Goal: Task Accomplishment & Management: Use online tool/utility

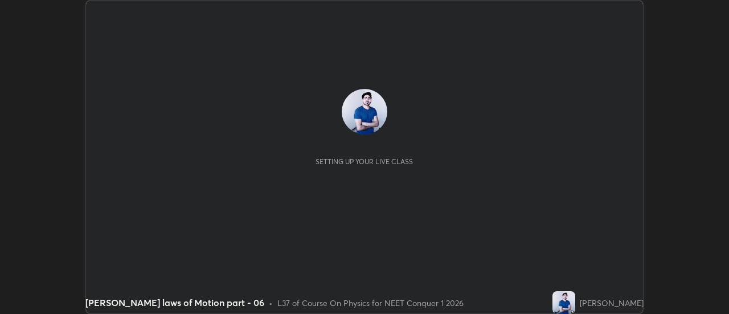
scroll to position [314, 728]
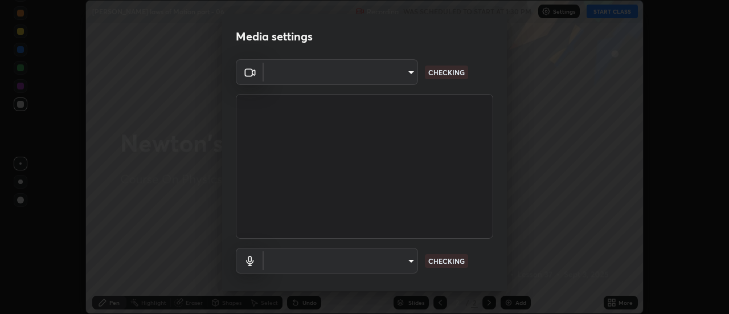
type input "0be616c92c2879d8fe19306c4b8383fc9b13f77197a30f876870ce6c7906effd"
click at [406, 260] on body "Erase all [PERSON_NAME] laws of Motion part - 06 Recording WAS SCHEDULED TO STA…" at bounding box center [364, 157] width 729 height 314
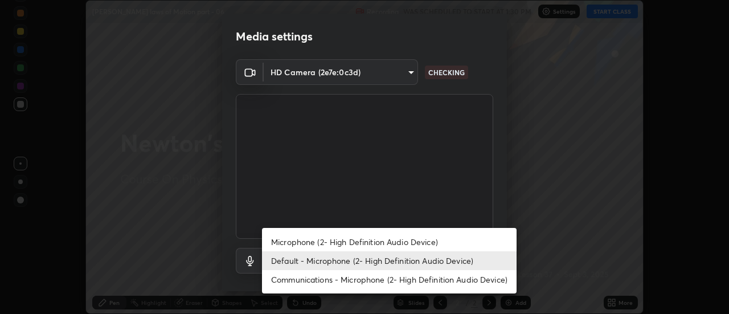
click at [379, 241] on li "Microphone (2- High Definition Audio Device)" at bounding box center [389, 241] width 254 height 19
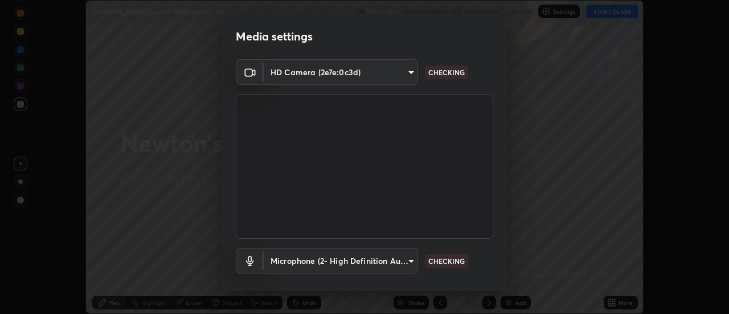
click at [406, 260] on body "Erase all [PERSON_NAME] laws of Motion part - 06 Recording WAS SCHEDULED TO STA…" at bounding box center [364, 157] width 729 height 314
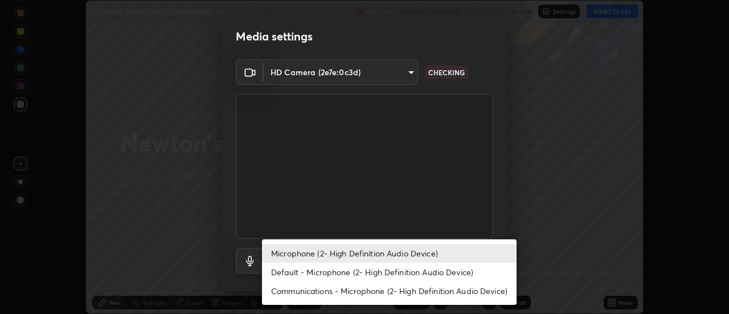
click at [368, 268] on li "Default - Microphone (2- High Definition Audio Device)" at bounding box center [389, 271] width 254 height 19
type input "default"
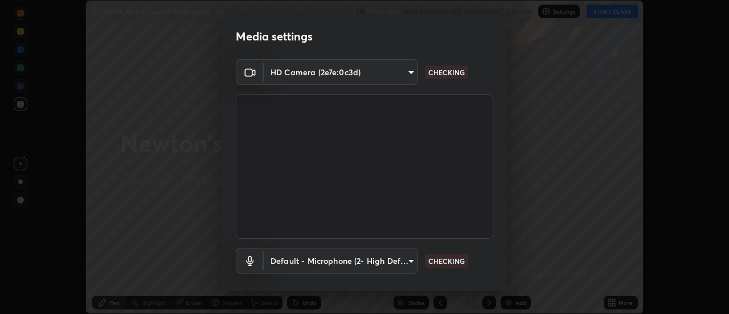
scroll to position [60, 0]
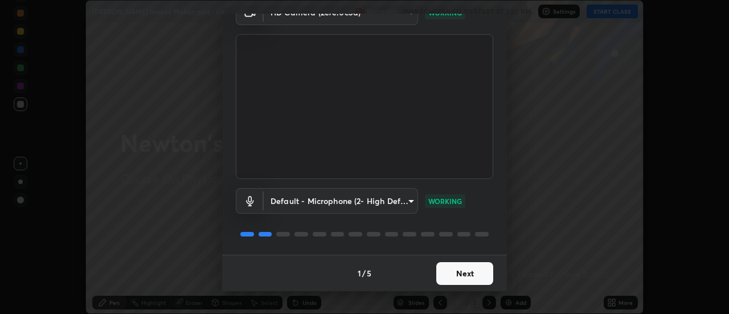
click at [462, 270] on button "Next" at bounding box center [464, 273] width 57 height 23
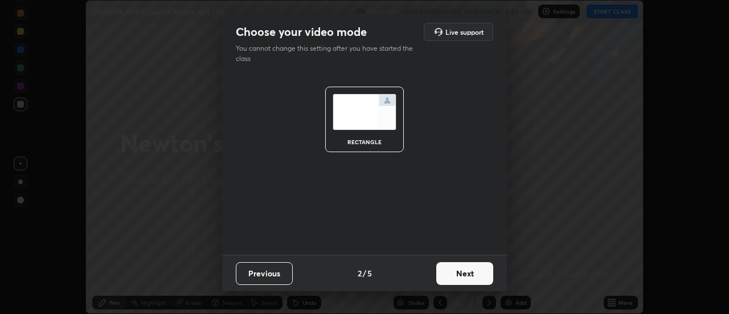
click at [466, 268] on button "Next" at bounding box center [464, 273] width 57 height 23
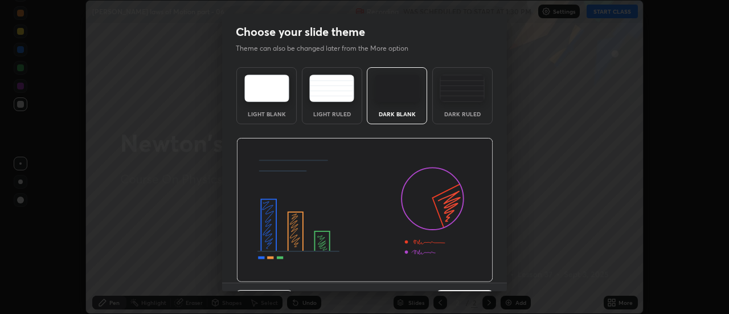
scroll to position [28, 0]
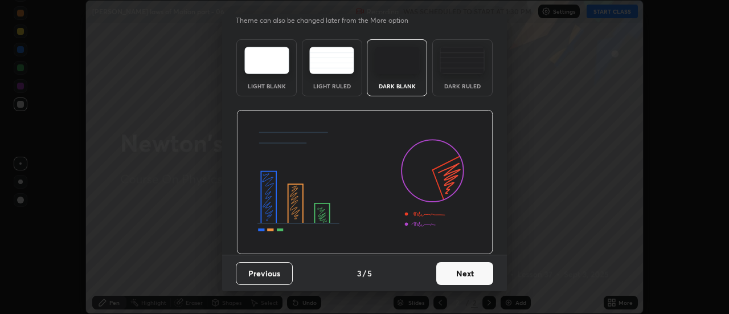
click at [457, 274] on button "Next" at bounding box center [464, 273] width 57 height 23
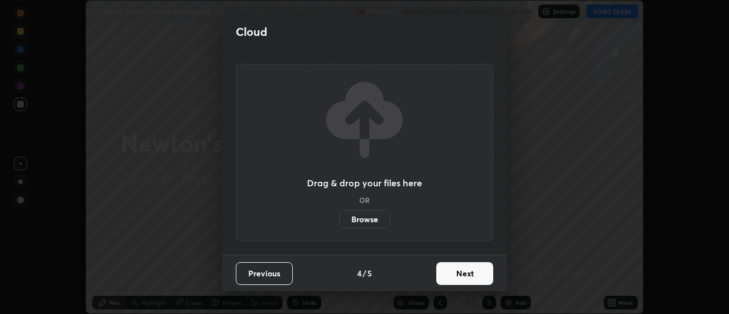
scroll to position [0, 0]
click at [463, 273] on button "Next" at bounding box center [464, 273] width 57 height 23
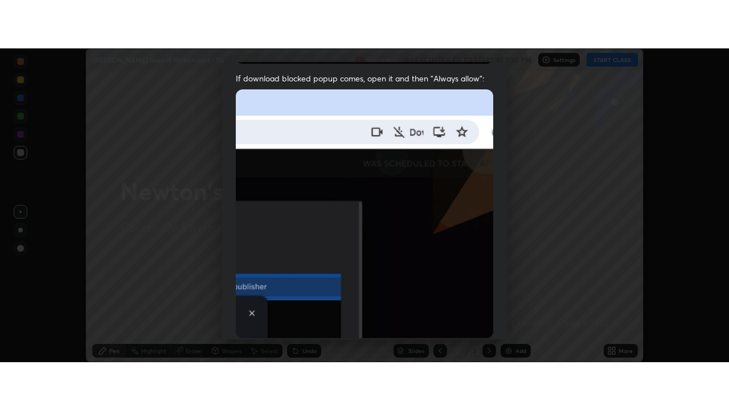
scroll to position [292, 0]
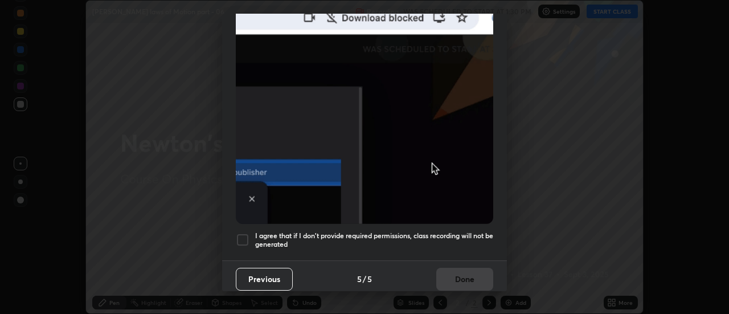
click at [249, 233] on div "I agree that if I don't provide required permissions, class recording will not …" at bounding box center [364, 240] width 257 height 14
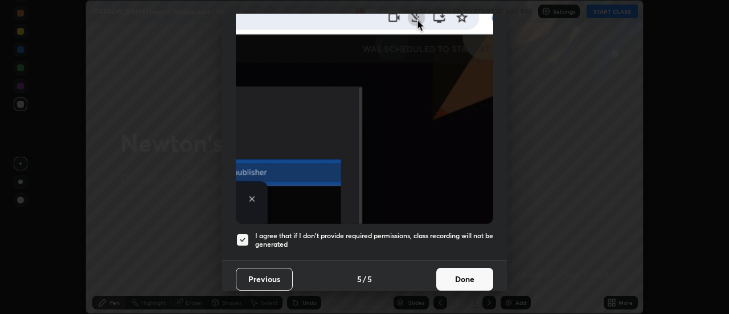
click at [464, 272] on button "Done" at bounding box center [464, 279] width 57 height 23
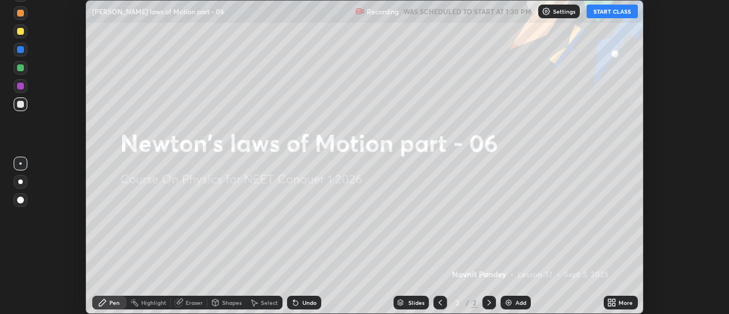
click at [614, 300] on icon at bounding box center [613, 300] width 3 height 3
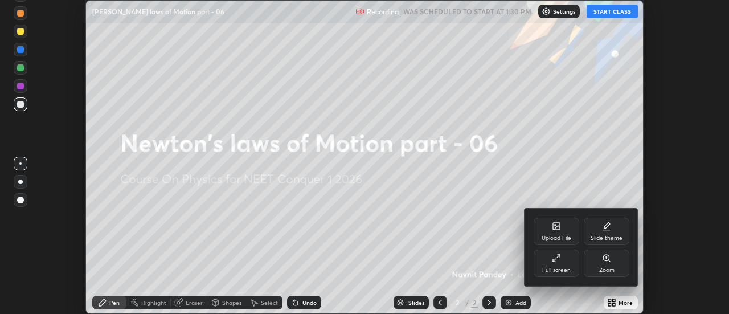
click at [572, 260] on div "Full screen" at bounding box center [556, 262] width 46 height 27
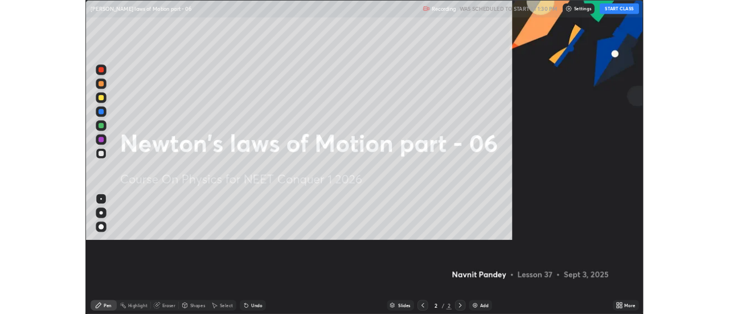
scroll to position [410, 729]
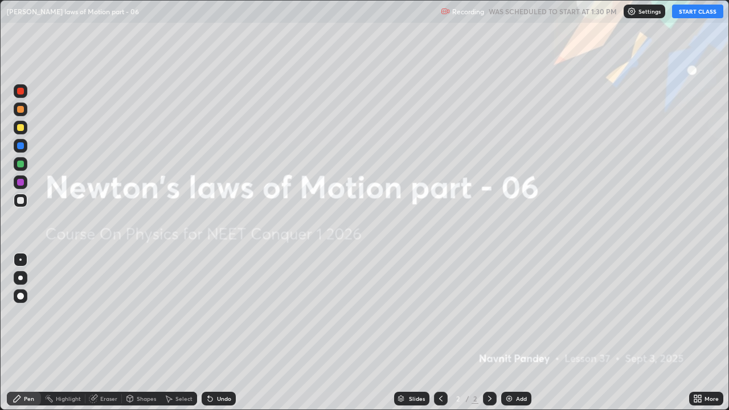
click at [697, 14] on button "START CLASS" at bounding box center [697, 12] width 51 height 14
click at [510, 313] on img at bounding box center [508, 398] width 9 height 9
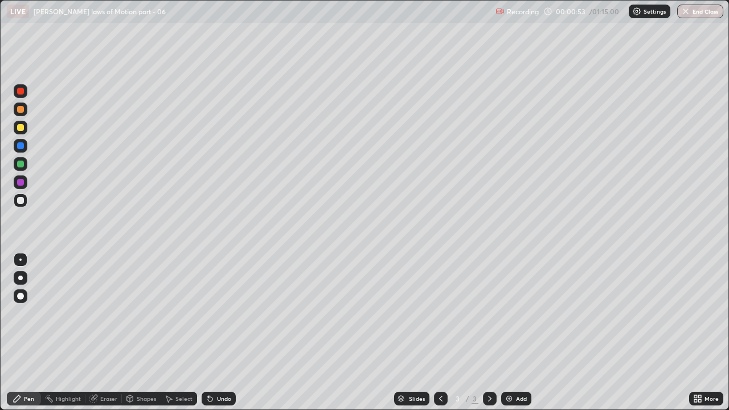
click at [221, 313] on div "Undo" at bounding box center [224, 399] width 14 height 6
click at [222, 313] on div "Undo" at bounding box center [224, 399] width 14 height 6
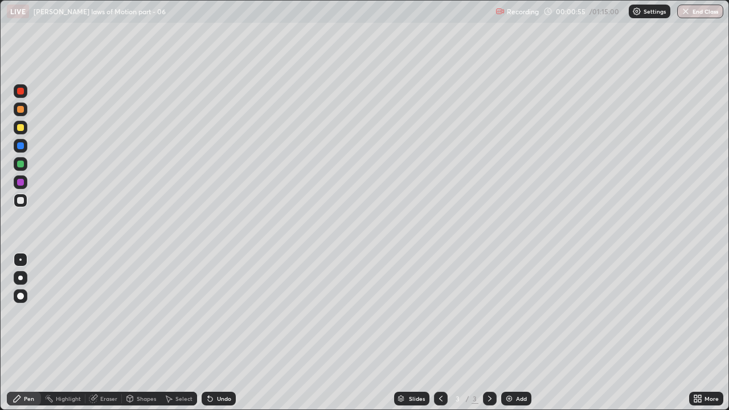
click at [220, 313] on div "Undo" at bounding box center [224, 399] width 14 height 6
click at [509, 313] on img at bounding box center [508, 398] width 9 height 9
click at [507, 313] on img at bounding box center [508, 398] width 9 height 9
click at [217, 313] on div "Undo" at bounding box center [224, 399] width 14 height 6
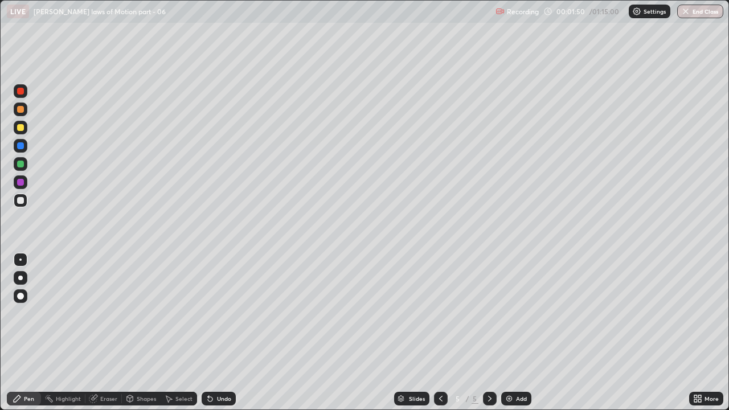
click at [440, 313] on icon at bounding box center [440, 398] width 9 height 9
click at [439, 313] on icon at bounding box center [440, 398] width 9 height 9
click at [19, 163] on div at bounding box center [20, 164] width 7 height 7
click at [213, 313] on div "Undo" at bounding box center [218, 399] width 34 height 14
click at [20, 130] on div at bounding box center [20, 127] width 7 height 7
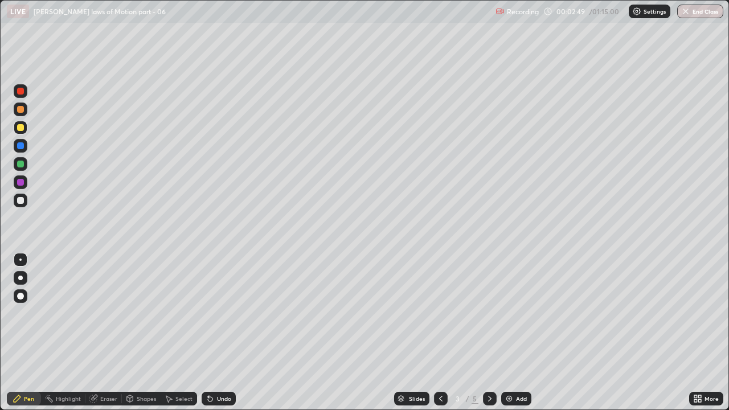
click at [20, 148] on div at bounding box center [20, 145] width 7 height 7
click at [76, 313] on div "Highlight" at bounding box center [68, 399] width 25 height 6
click at [100, 313] on div "Eraser" at bounding box center [108, 399] width 17 height 6
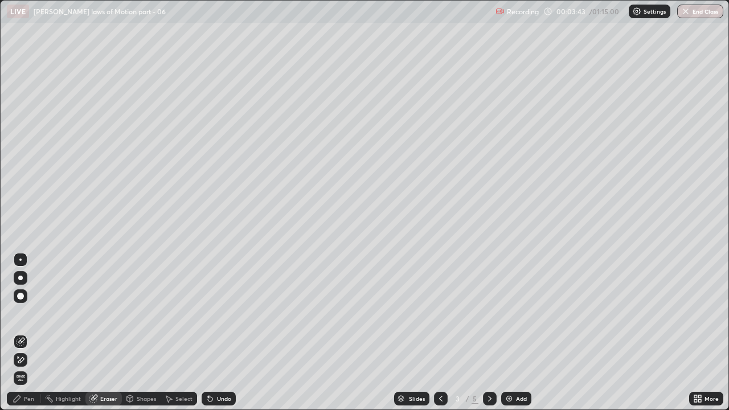
click at [32, 313] on div "Pen" at bounding box center [24, 399] width 34 height 14
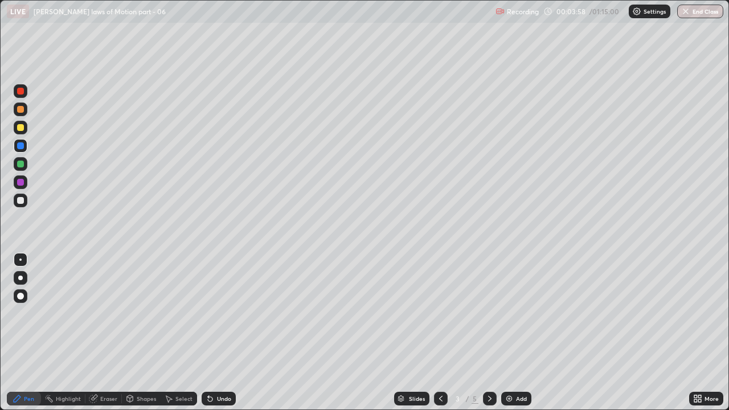
click at [20, 148] on div at bounding box center [20, 145] width 7 height 7
click at [20, 184] on div at bounding box center [20, 182] width 7 height 7
click at [220, 313] on div "Undo" at bounding box center [224, 399] width 14 height 6
click at [217, 313] on div "Undo" at bounding box center [224, 399] width 14 height 6
click at [220, 313] on div "Undo" at bounding box center [224, 399] width 14 height 6
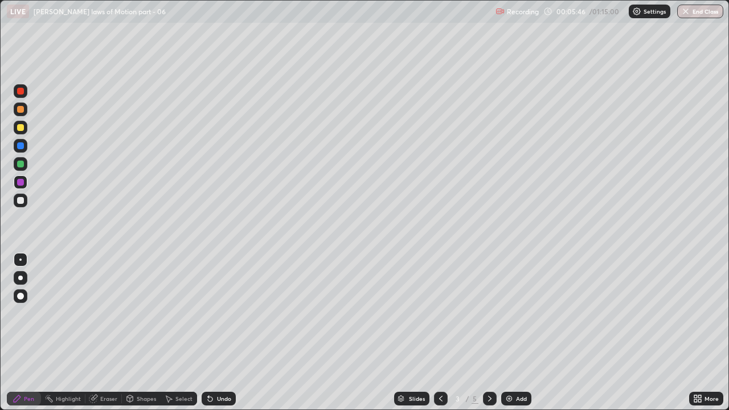
click at [112, 313] on div "Eraser" at bounding box center [108, 399] width 17 height 6
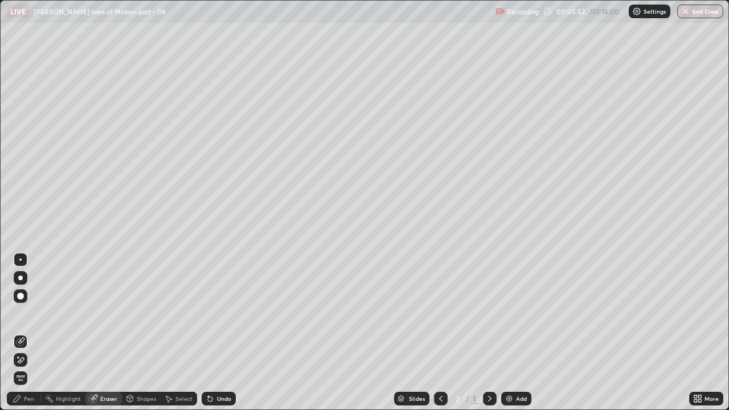
click at [28, 313] on div "Pen" at bounding box center [29, 399] width 10 height 6
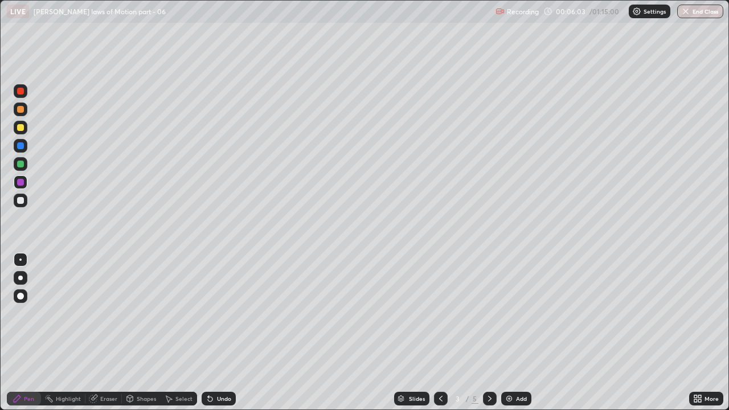
click at [217, 313] on div "Undo" at bounding box center [224, 399] width 14 height 6
click at [508, 313] on img at bounding box center [508, 398] width 9 height 9
click at [440, 313] on icon at bounding box center [440, 398] width 9 height 9
click at [491, 313] on div at bounding box center [490, 398] width 14 height 23
click at [104, 313] on div "Eraser" at bounding box center [108, 399] width 17 height 6
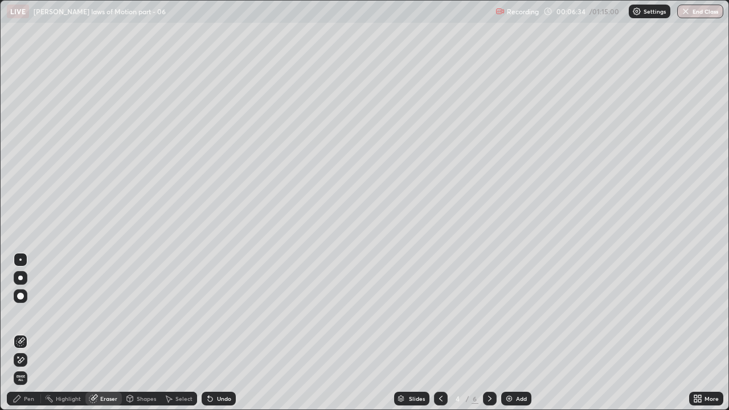
click at [29, 313] on div "Pen" at bounding box center [29, 399] width 10 height 6
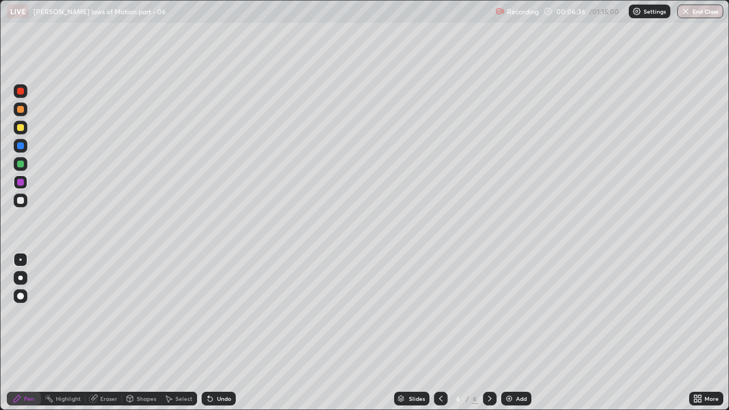
click at [438, 313] on div at bounding box center [441, 399] width 14 height 14
click at [489, 313] on icon at bounding box center [489, 399] width 3 height 6
click at [439, 313] on icon at bounding box center [440, 398] width 9 height 9
click at [487, 313] on icon at bounding box center [489, 398] width 9 height 9
click at [439, 313] on icon at bounding box center [440, 398] width 9 height 9
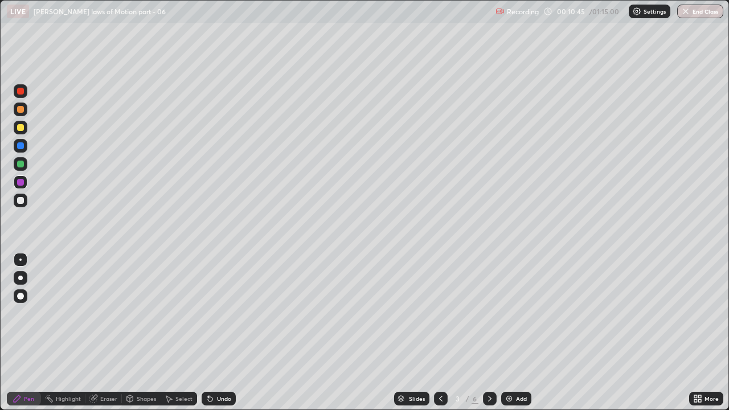
click at [488, 313] on icon at bounding box center [489, 398] width 9 height 9
click at [20, 162] on div at bounding box center [20, 164] width 7 height 7
click at [211, 313] on icon at bounding box center [209, 398] width 9 height 9
click at [219, 313] on div "Undo" at bounding box center [218, 399] width 34 height 14
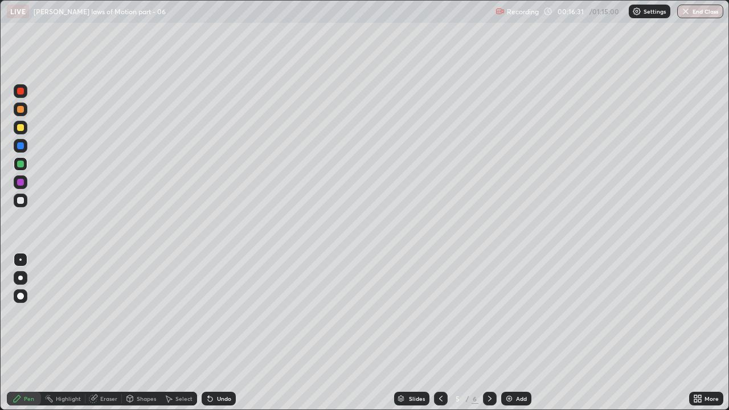
click at [493, 313] on div at bounding box center [490, 399] width 14 height 14
click at [208, 313] on icon at bounding box center [210, 399] width 5 height 5
click at [106, 313] on div "Eraser" at bounding box center [108, 399] width 17 height 6
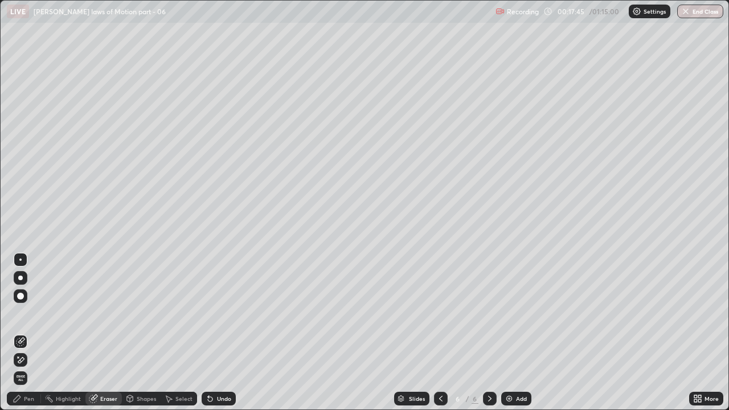
click at [36, 313] on div "Pen" at bounding box center [24, 399] width 34 height 14
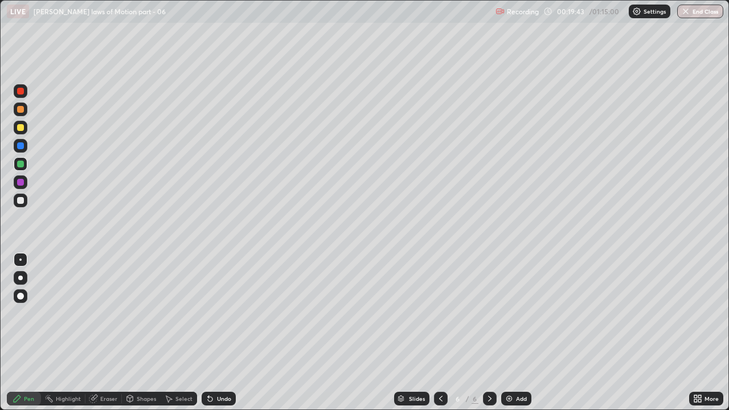
click at [217, 313] on div "Undo" at bounding box center [224, 399] width 14 height 6
click at [218, 313] on div "Undo" at bounding box center [224, 399] width 14 height 6
click at [509, 313] on img at bounding box center [508, 398] width 9 height 9
click at [439, 313] on icon at bounding box center [440, 398] width 9 height 9
click at [488, 313] on icon at bounding box center [489, 398] width 9 height 9
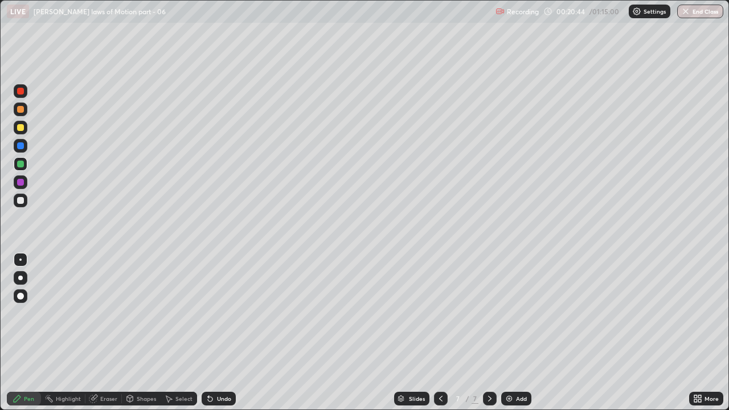
click at [444, 313] on div at bounding box center [441, 399] width 14 height 14
click at [487, 313] on icon at bounding box center [489, 398] width 9 height 9
click at [439, 313] on icon at bounding box center [440, 398] width 9 height 9
click at [488, 313] on icon at bounding box center [489, 398] width 9 height 9
click at [439, 313] on icon at bounding box center [440, 398] width 9 height 9
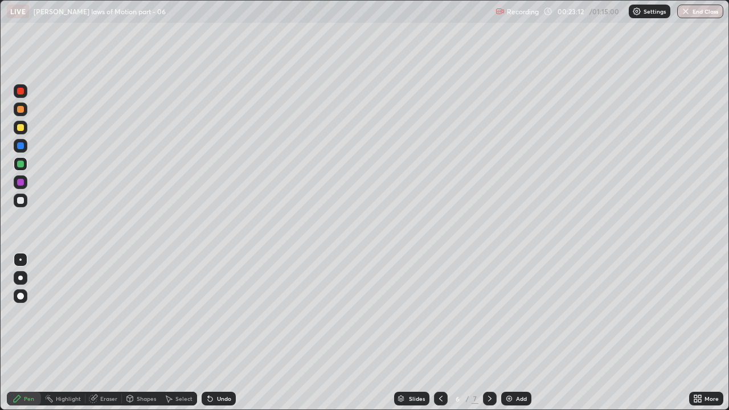
click at [488, 313] on icon at bounding box center [489, 398] width 9 height 9
click at [26, 201] on div at bounding box center [21, 201] width 14 height 14
click at [223, 313] on div "Undo" at bounding box center [224, 399] width 14 height 6
click at [219, 313] on div "Undo" at bounding box center [224, 399] width 14 height 6
click at [222, 313] on div "Undo" at bounding box center [224, 399] width 14 height 6
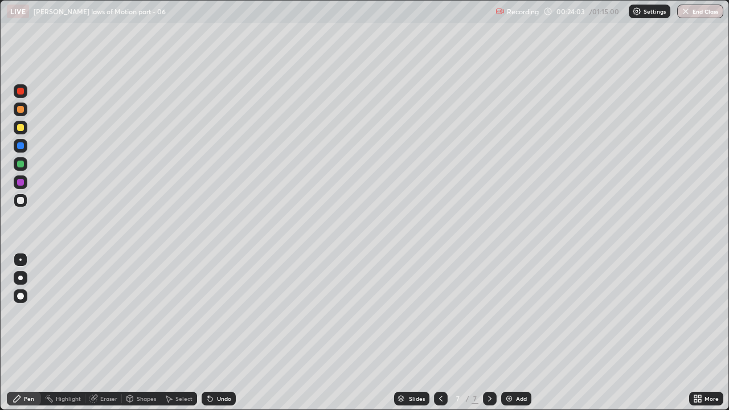
click at [106, 313] on div "Eraser" at bounding box center [108, 399] width 17 height 6
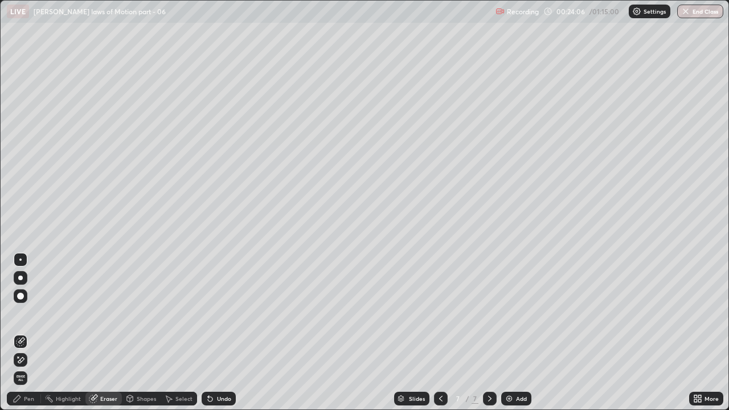
click at [32, 313] on div "Pen" at bounding box center [29, 399] width 10 height 6
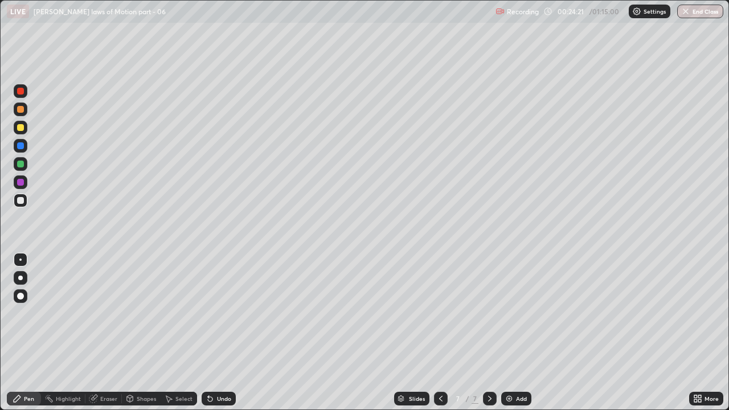
click at [215, 313] on div "Undo" at bounding box center [218, 399] width 34 height 14
click at [218, 313] on div "Undo" at bounding box center [224, 399] width 14 height 6
click at [21, 164] on div at bounding box center [20, 164] width 7 height 7
click at [220, 313] on div "Undo" at bounding box center [224, 399] width 14 height 6
click at [101, 313] on div "Eraser" at bounding box center [108, 399] width 17 height 6
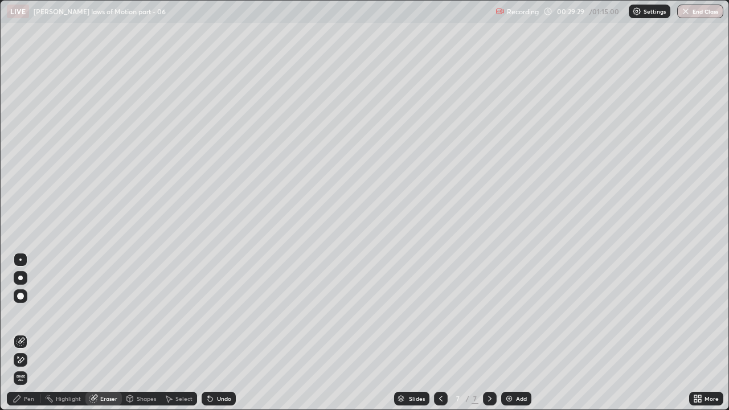
click at [22, 313] on icon at bounding box center [21, 360] width 6 height 6
click at [29, 313] on div "Pen" at bounding box center [29, 399] width 10 height 6
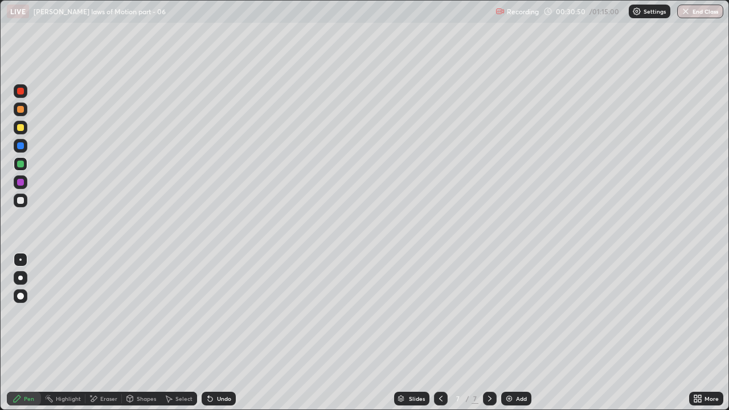
click at [21, 180] on div at bounding box center [20, 182] width 7 height 7
click at [22, 163] on div at bounding box center [20, 164] width 7 height 7
click at [217, 313] on div "Undo" at bounding box center [224, 399] width 14 height 6
click at [511, 313] on img at bounding box center [508, 398] width 9 height 9
click at [439, 313] on icon at bounding box center [440, 398] width 9 height 9
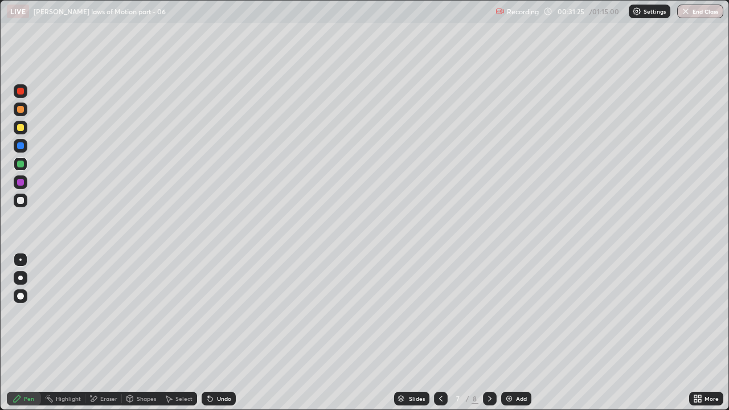
click at [488, 313] on icon at bounding box center [489, 398] width 9 height 9
click at [208, 313] on icon at bounding box center [210, 399] width 5 height 5
click at [213, 313] on icon at bounding box center [209, 398] width 9 height 9
click at [439, 313] on icon at bounding box center [440, 398] width 9 height 9
click at [488, 313] on div at bounding box center [490, 399] width 14 height 14
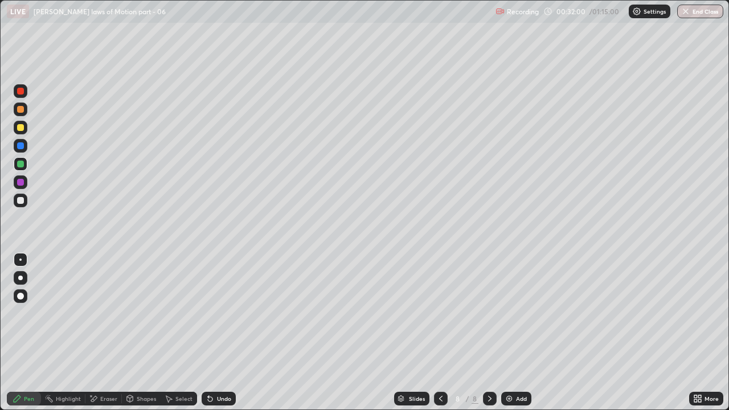
click at [439, 313] on icon at bounding box center [440, 398] width 9 height 9
click at [488, 313] on icon at bounding box center [489, 398] width 9 height 9
click at [211, 313] on icon at bounding box center [209, 398] width 9 height 9
click at [438, 313] on icon at bounding box center [440, 398] width 9 height 9
click at [488, 313] on icon at bounding box center [489, 398] width 9 height 9
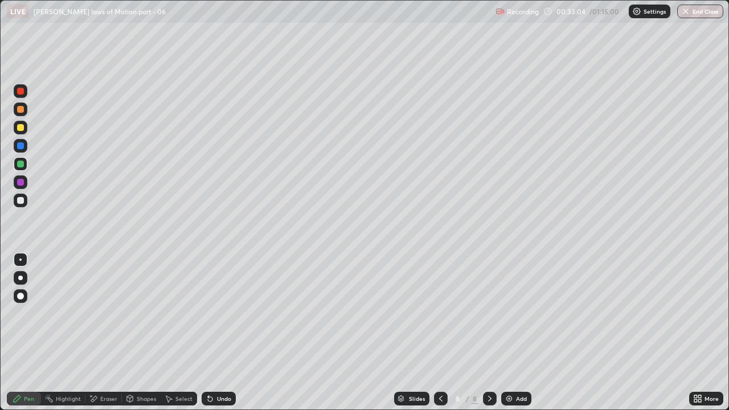
click at [208, 313] on icon at bounding box center [208, 396] width 1 height 1
click at [440, 313] on icon at bounding box center [440, 399] width 3 height 6
click at [488, 313] on icon at bounding box center [489, 398] width 9 height 9
click at [439, 313] on icon at bounding box center [440, 398] width 9 height 9
click at [488, 313] on icon at bounding box center [489, 398] width 9 height 9
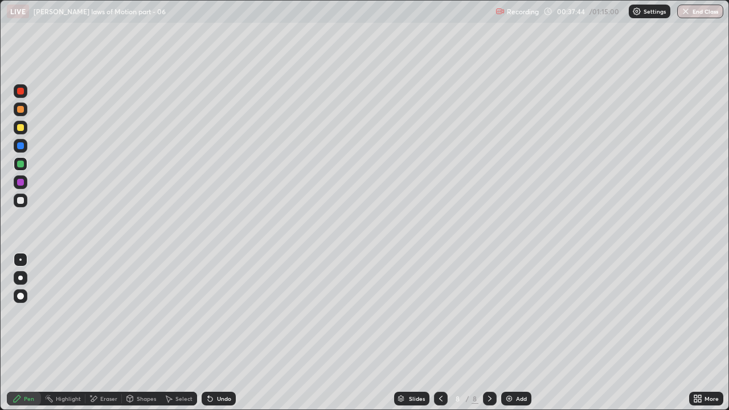
click at [495, 313] on div at bounding box center [490, 399] width 14 height 14
click at [511, 313] on img at bounding box center [508, 398] width 9 height 9
click at [19, 197] on div at bounding box center [20, 200] width 7 height 7
click at [211, 313] on icon at bounding box center [210, 399] width 5 height 5
click at [20, 164] on div at bounding box center [20, 164] width 7 height 7
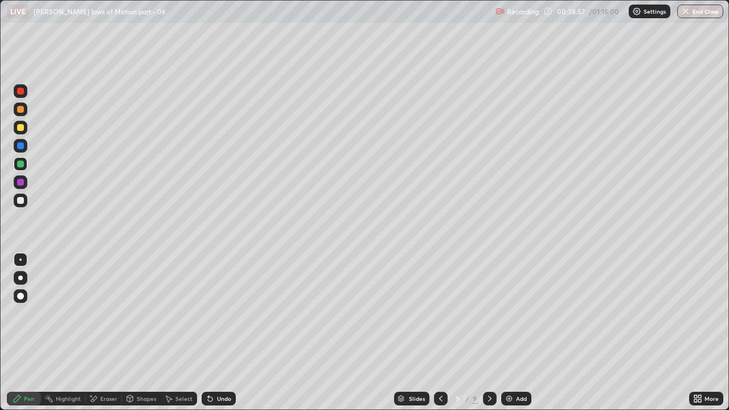
click at [221, 313] on div "Undo" at bounding box center [224, 399] width 14 height 6
click at [512, 313] on img at bounding box center [508, 398] width 9 height 9
click at [23, 202] on div at bounding box center [20, 200] width 7 height 7
click at [20, 168] on div at bounding box center [21, 164] width 14 height 14
click at [108, 313] on div "Eraser" at bounding box center [103, 399] width 36 height 14
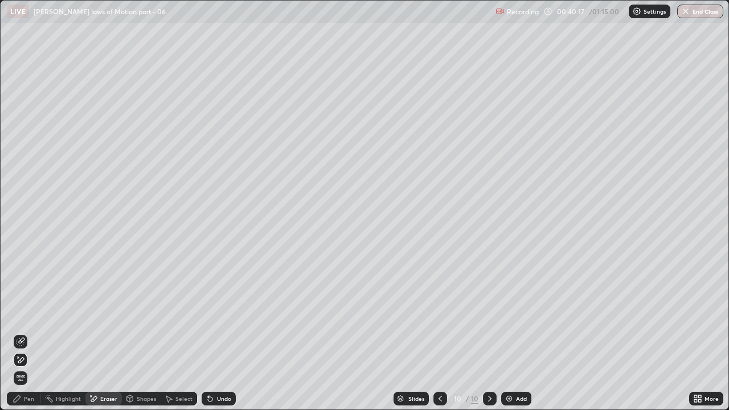
click at [27, 313] on div "Pen" at bounding box center [29, 399] width 10 height 6
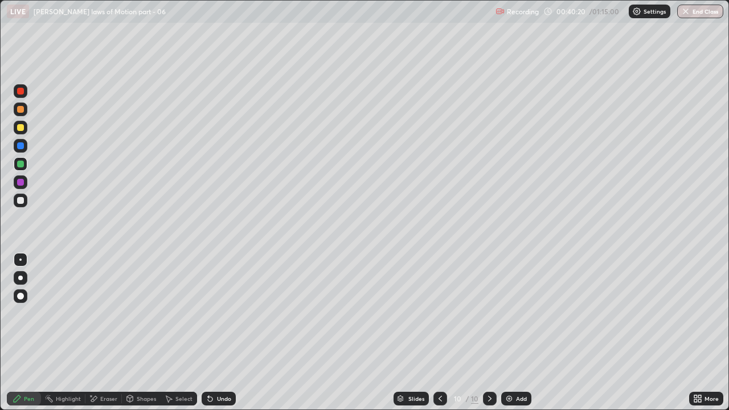
click at [22, 183] on div at bounding box center [20, 182] width 7 height 7
click at [21, 166] on div at bounding box center [20, 164] width 7 height 7
click at [20, 182] on div at bounding box center [20, 182] width 7 height 7
click at [21, 146] on div at bounding box center [20, 145] width 7 height 7
click at [20, 164] on div at bounding box center [20, 164] width 7 height 7
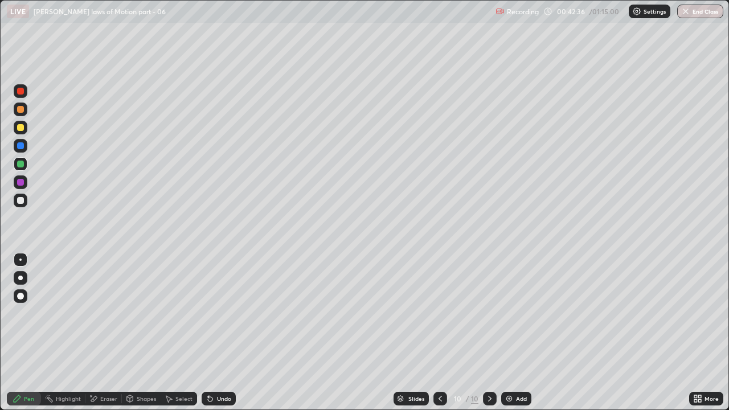
click at [100, 313] on div "Eraser" at bounding box center [108, 399] width 17 height 6
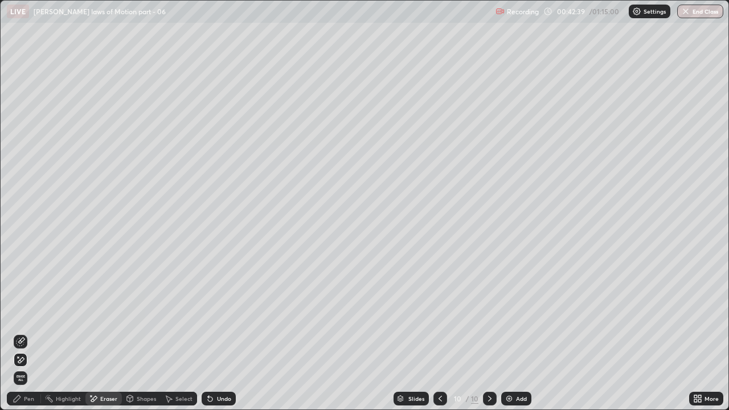
click at [25, 313] on div "Pen" at bounding box center [29, 399] width 10 height 6
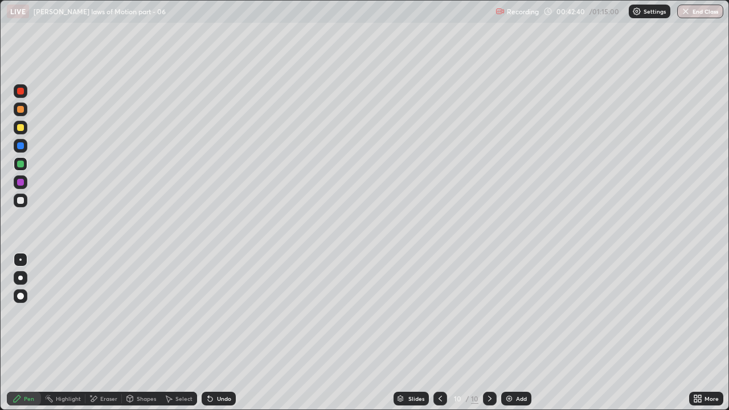
click at [17, 147] on div at bounding box center [20, 145] width 7 height 7
click at [110, 313] on div "Eraser" at bounding box center [108, 399] width 17 height 6
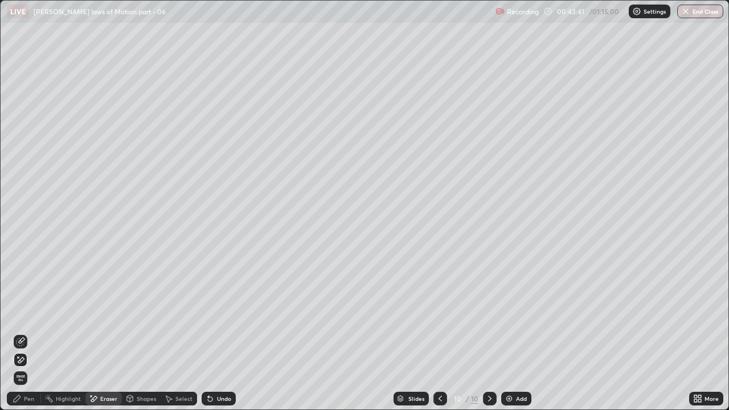
click at [35, 313] on div "Pen" at bounding box center [24, 399] width 34 height 14
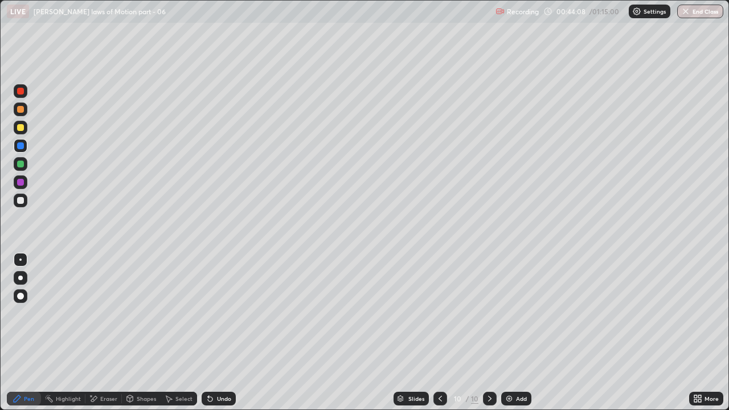
click at [108, 313] on div "Eraser" at bounding box center [108, 399] width 17 height 6
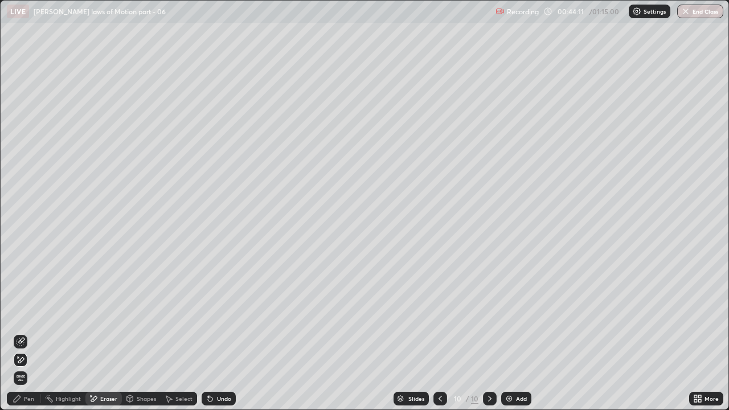
click at [488, 313] on div at bounding box center [490, 399] width 14 height 14
click at [510, 313] on img at bounding box center [508, 398] width 9 height 9
click at [28, 313] on div "Pen" at bounding box center [24, 399] width 34 height 14
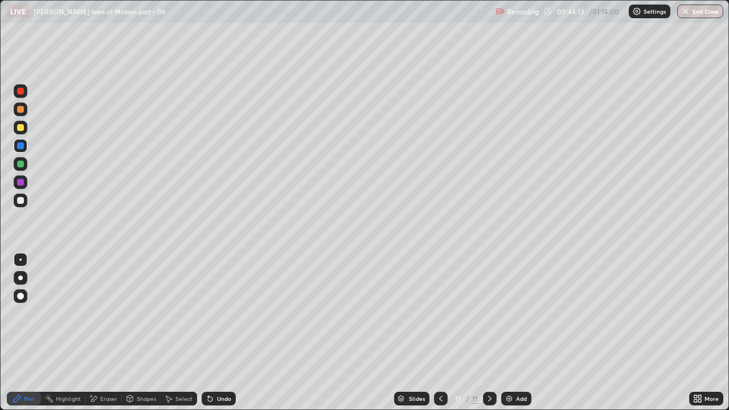
click at [23, 203] on div at bounding box center [20, 200] width 7 height 7
click at [20, 128] on div at bounding box center [20, 127] width 7 height 7
click at [20, 150] on div at bounding box center [21, 146] width 14 height 14
click at [20, 126] on div at bounding box center [20, 127] width 7 height 7
click at [21, 202] on div at bounding box center [20, 200] width 7 height 7
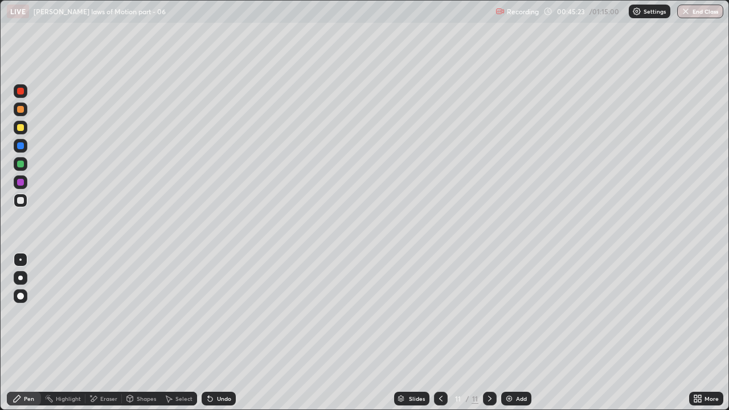
click at [23, 165] on div at bounding box center [20, 164] width 7 height 7
click at [208, 313] on icon at bounding box center [208, 396] width 1 height 1
click at [209, 313] on icon at bounding box center [209, 398] width 9 height 9
click at [213, 313] on icon at bounding box center [209, 398] width 9 height 9
click at [214, 313] on div "Undo" at bounding box center [218, 399] width 34 height 14
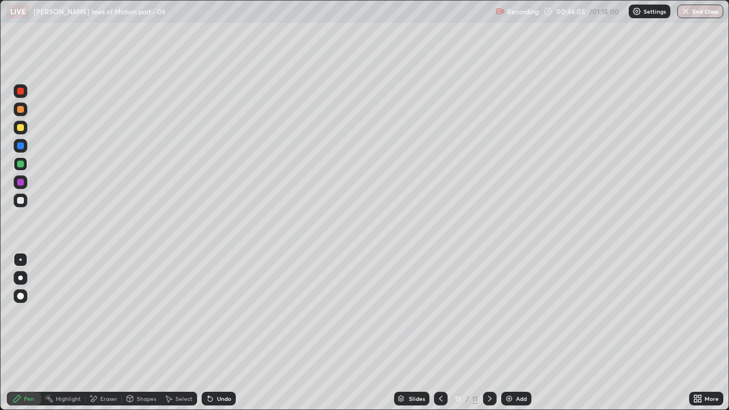
click at [214, 313] on div "Undo" at bounding box center [218, 399] width 34 height 14
click at [21, 129] on div at bounding box center [20, 127] width 7 height 7
click at [22, 180] on div at bounding box center [20, 182] width 7 height 7
click at [64, 313] on div "Highlight" at bounding box center [68, 399] width 25 height 6
click at [33, 313] on div "Pen" at bounding box center [29, 399] width 10 height 6
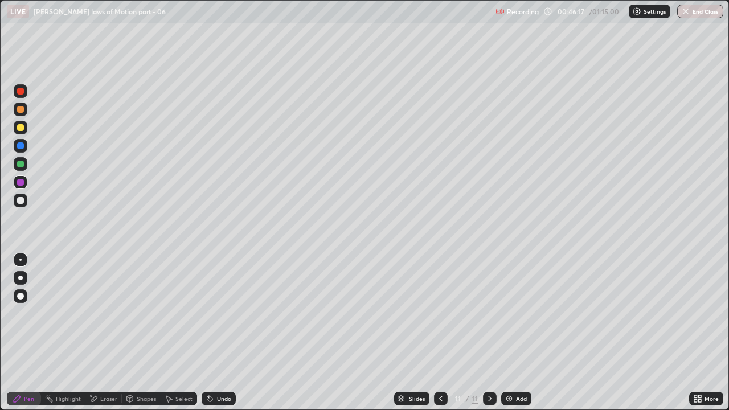
click at [106, 313] on div "Eraser" at bounding box center [108, 399] width 17 height 6
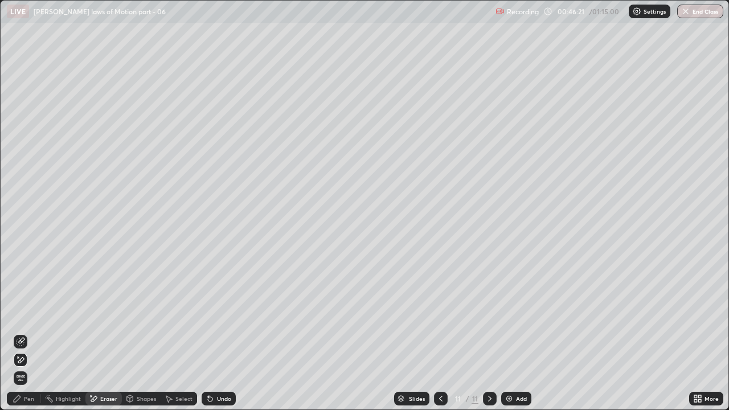
click at [23, 313] on div "Pen" at bounding box center [24, 399] width 34 height 14
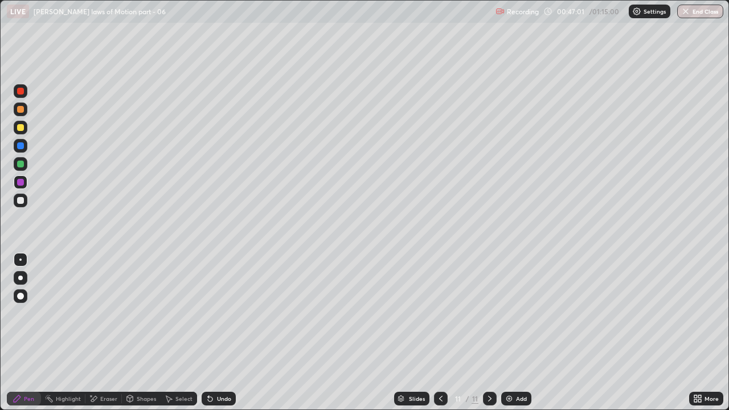
click at [69, 313] on div "Highlight" at bounding box center [68, 399] width 25 height 6
click at [100, 313] on div "Eraser" at bounding box center [108, 399] width 17 height 6
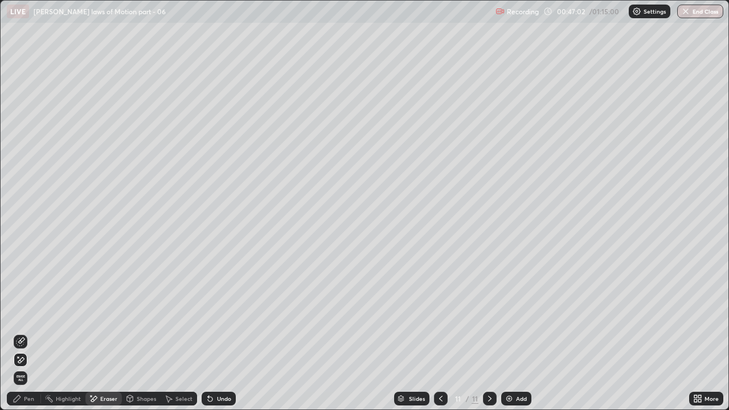
click at [22, 313] on icon at bounding box center [20, 341] width 9 height 9
click at [24, 313] on div "Pen" at bounding box center [29, 399] width 10 height 6
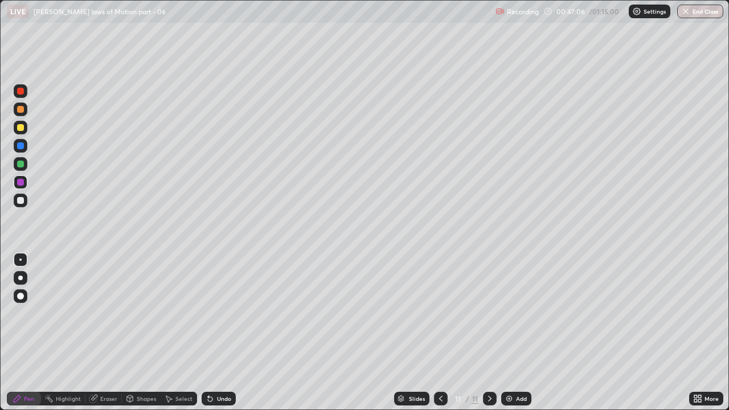
click at [22, 166] on div at bounding box center [20, 164] width 7 height 7
click at [438, 313] on icon at bounding box center [440, 398] width 9 height 9
click at [488, 313] on icon at bounding box center [489, 398] width 9 height 9
click at [217, 313] on div "Undo" at bounding box center [224, 399] width 14 height 6
click at [20, 176] on div at bounding box center [21, 182] width 14 height 14
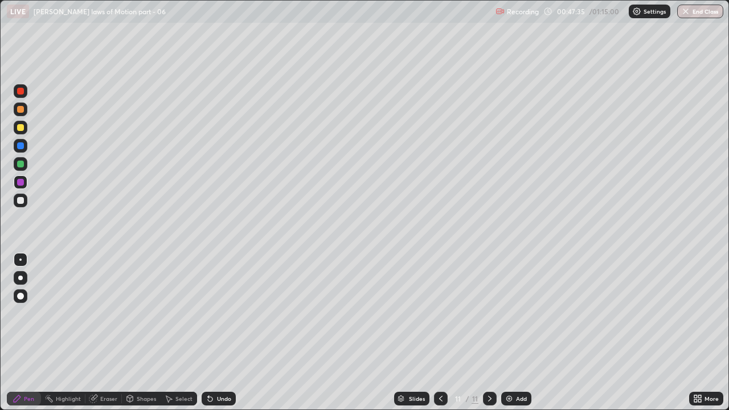
click at [24, 126] on div at bounding box center [21, 128] width 14 height 14
click at [22, 109] on div at bounding box center [20, 109] width 7 height 7
click at [20, 163] on div at bounding box center [20, 164] width 7 height 7
click at [20, 126] on div at bounding box center [20, 127] width 7 height 7
click at [510, 313] on img at bounding box center [508, 398] width 9 height 9
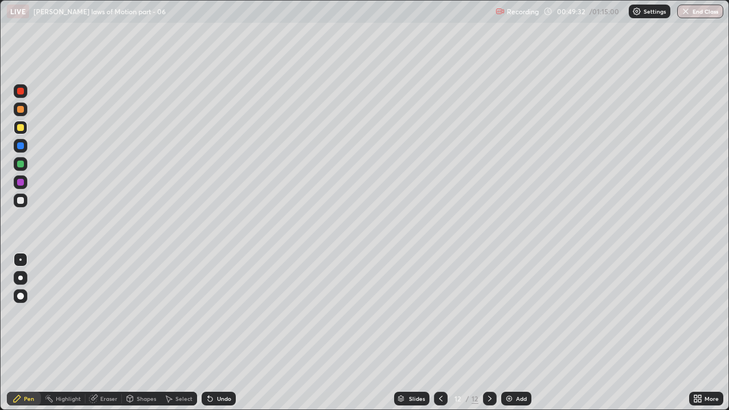
click at [440, 313] on icon at bounding box center [440, 398] width 9 height 9
click at [488, 313] on icon at bounding box center [489, 398] width 9 height 9
click at [22, 198] on div at bounding box center [20, 200] width 7 height 7
click at [20, 162] on div at bounding box center [20, 164] width 7 height 7
click at [22, 146] on div at bounding box center [20, 145] width 7 height 7
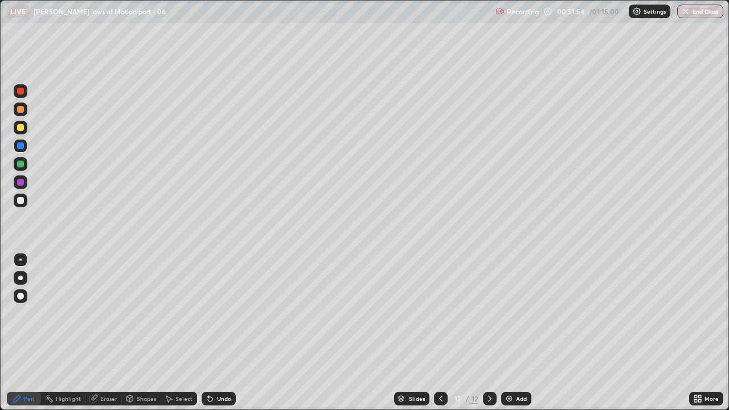
click at [437, 313] on div at bounding box center [441, 399] width 14 height 14
click at [493, 313] on icon at bounding box center [489, 398] width 9 height 9
click at [511, 313] on img at bounding box center [508, 398] width 9 height 9
click at [22, 201] on div at bounding box center [20, 200] width 7 height 7
click at [220, 313] on div "Undo" at bounding box center [224, 399] width 14 height 6
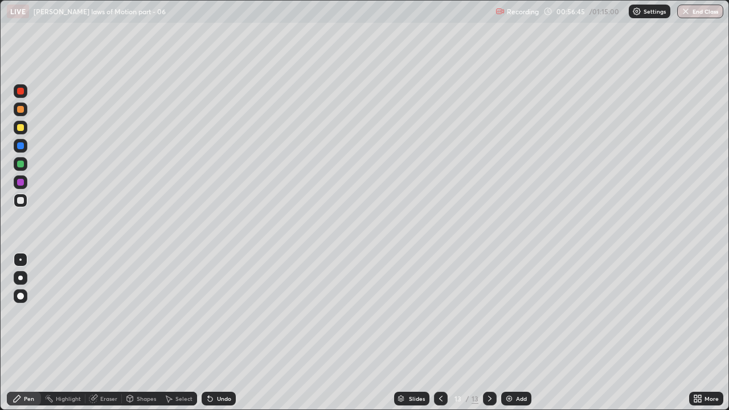
click at [21, 163] on div at bounding box center [20, 164] width 7 height 7
click at [20, 182] on div at bounding box center [20, 182] width 7 height 7
click at [213, 313] on div "Undo" at bounding box center [218, 399] width 34 height 14
click at [19, 162] on div at bounding box center [20, 164] width 7 height 7
click at [208, 313] on icon at bounding box center [210, 399] width 5 height 5
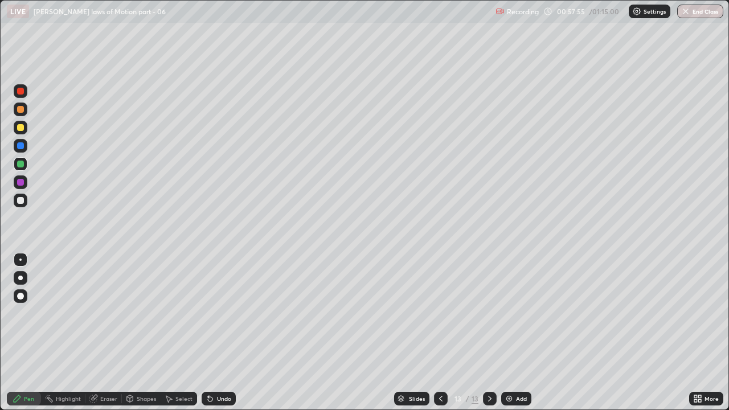
click at [20, 181] on div at bounding box center [20, 182] width 7 height 7
click at [223, 313] on div "Undo" at bounding box center [224, 399] width 14 height 6
click at [22, 149] on div at bounding box center [20, 145] width 7 height 7
click at [20, 126] on div at bounding box center [20, 127] width 7 height 7
click at [23, 164] on div at bounding box center [20, 164] width 7 height 7
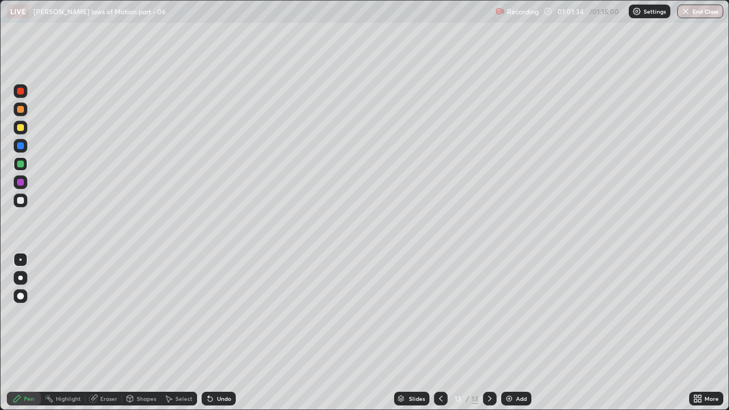
click at [217, 313] on div "Undo" at bounding box center [224, 399] width 14 height 6
click at [215, 313] on div "Undo" at bounding box center [218, 399] width 34 height 14
click at [213, 313] on div "Undo" at bounding box center [218, 399] width 34 height 14
click at [509, 313] on img at bounding box center [508, 398] width 9 height 9
click at [440, 313] on icon at bounding box center [440, 399] width 3 height 6
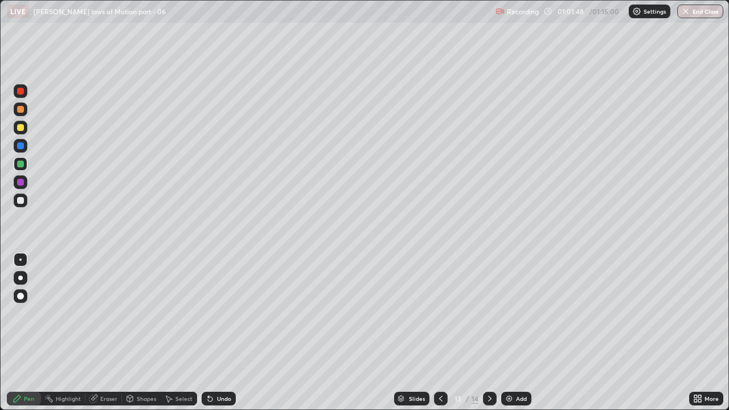
click at [20, 148] on div at bounding box center [20, 145] width 7 height 7
click at [217, 313] on div "Undo" at bounding box center [224, 399] width 14 height 6
click at [19, 186] on div at bounding box center [21, 182] width 14 height 14
click at [20, 128] on div at bounding box center [20, 127] width 7 height 7
click at [487, 313] on icon at bounding box center [489, 398] width 9 height 9
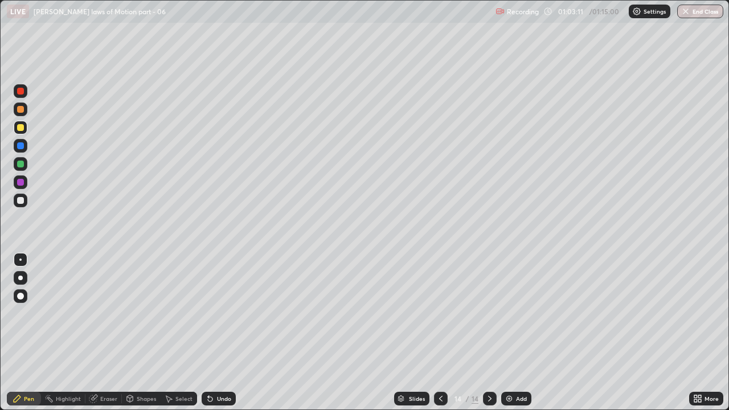
click at [20, 167] on div at bounding box center [20, 164] width 7 height 7
click at [217, 313] on div "Undo" at bounding box center [224, 399] width 14 height 6
click at [213, 313] on div "Undo" at bounding box center [218, 399] width 34 height 14
click at [208, 313] on icon at bounding box center [208, 396] width 1 height 1
click at [212, 313] on icon at bounding box center [209, 398] width 9 height 9
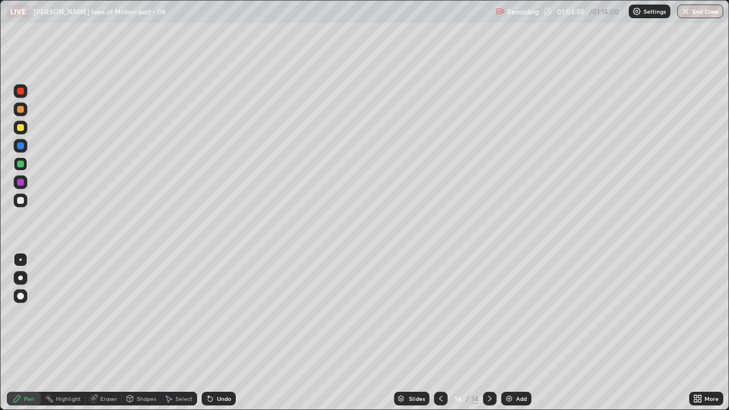
click at [211, 313] on icon at bounding box center [209, 398] width 9 height 9
click at [217, 313] on div "Undo" at bounding box center [224, 399] width 14 height 6
click at [217, 313] on div "Undo" at bounding box center [218, 399] width 34 height 14
click at [77, 313] on div "Highlight" at bounding box center [68, 399] width 25 height 6
click at [100, 313] on div "Eraser" at bounding box center [108, 399] width 17 height 6
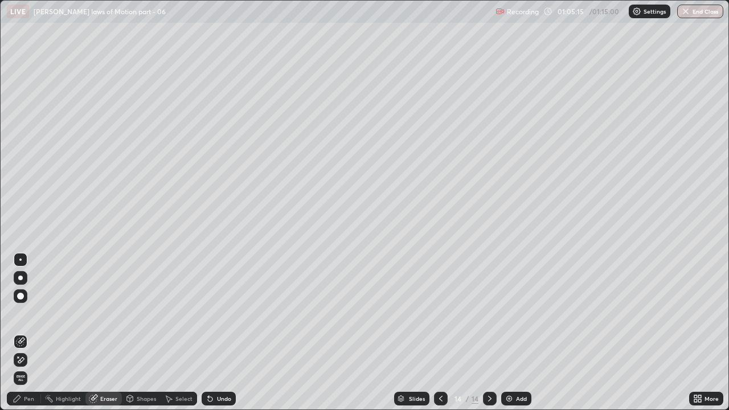
click at [23, 313] on div "Pen" at bounding box center [24, 399] width 34 height 14
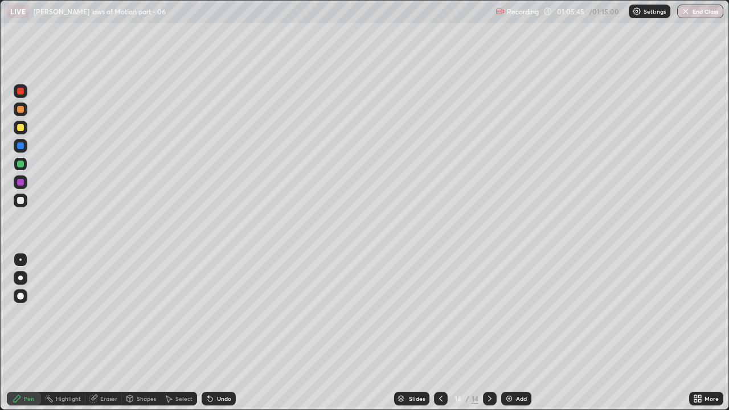
click at [105, 313] on div "Eraser" at bounding box center [108, 399] width 17 height 6
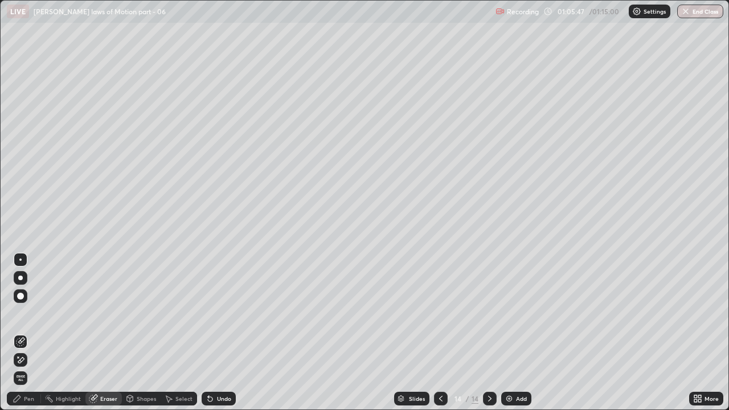
click at [28, 313] on div "Pen" at bounding box center [29, 399] width 10 height 6
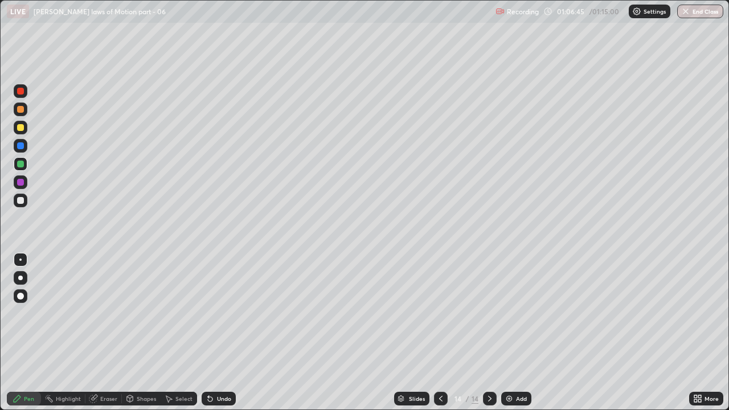
click at [439, 313] on icon at bounding box center [440, 398] width 9 height 9
click at [490, 313] on icon at bounding box center [489, 398] width 9 height 9
click at [511, 313] on img at bounding box center [508, 398] width 9 height 9
click at [19, 204] on div at bounding box center [21, 201] width 14 height 14
click at [22, 161] on div at bounding box center [20, 164] width 7 height 7
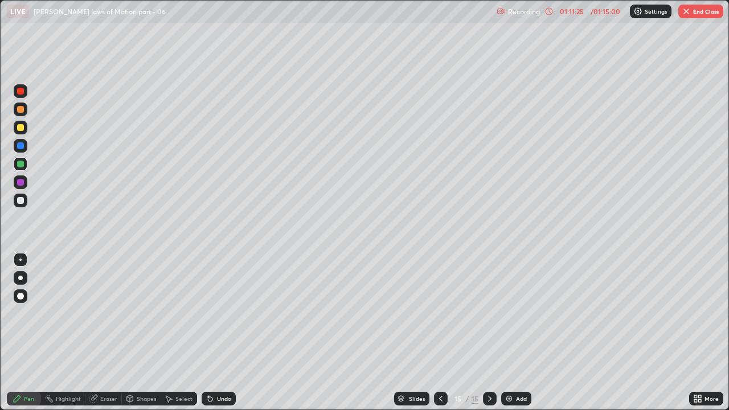
click at [213, 313] on div "Undo" at bounding box center [218, 399] width 34 height 14
click at [21, 127] on div at bounding box center [20, 127] width 7 height 7
click at [209, 313] on icon at bounding box center [210, 399] width 5 height 5
click at [137, 313] on div "Shapes" at bounding box center [146, 399] width 19 height 6
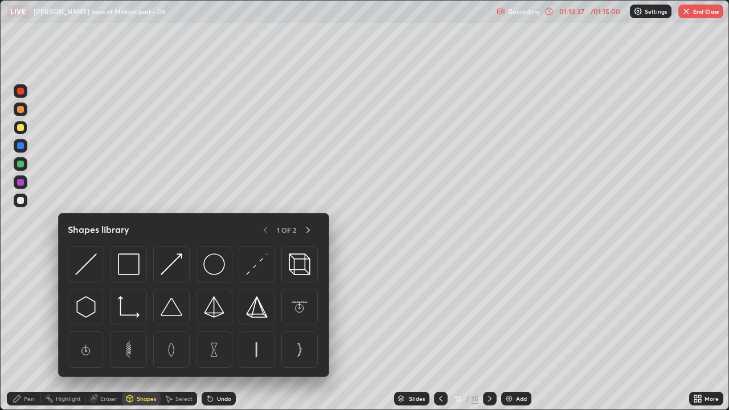
click at [101, 313] on div "Eraser" at bounding box center [108, 399] width 17 height 6
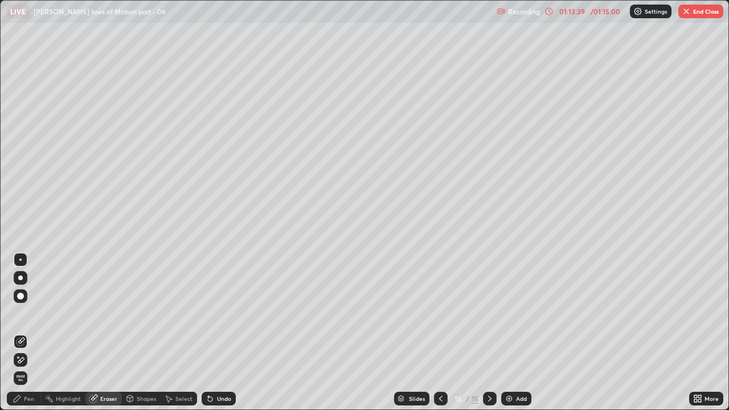
click at [22, 313] on icon at bounding box center [20, 360] width 9 height 10
click at [30, 313] on div "Pen" at bounding box center [29, 399] width 10 height 6
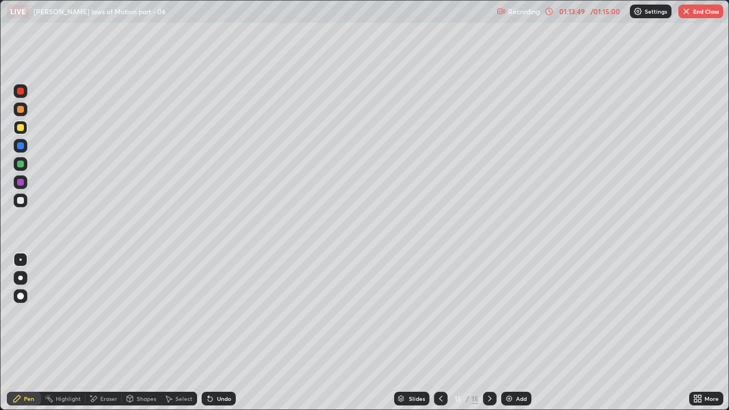
click at [209, 313] on icon at bounding box center [210, 399] width 5 height 5
click at [208, 313] on icon at bounding box center [210, 399] width 5 height 5
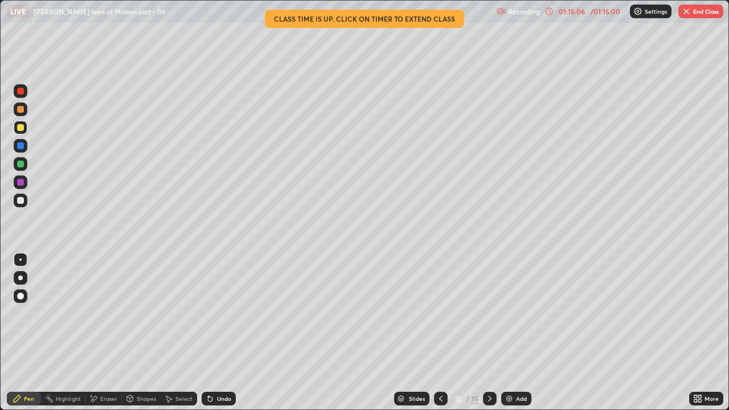
click at [17, 199] on div at bounding box center [20, 200] width 7 height 7
click at [223, 313] on div "Undo" at bounding box center [224, 399] width 14 height 6
click at [108, 313] on div "Eraser" at bounding box center [108, 399] width 17 height 6
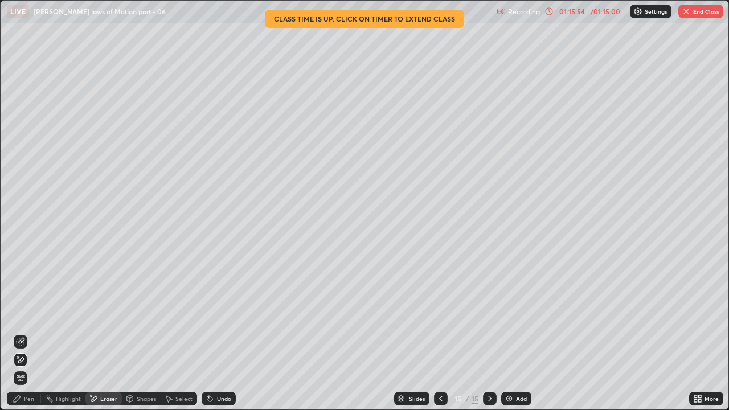
click at [32, 313] on div "Pen" at bounding box center [29, 399] width 10 height 6
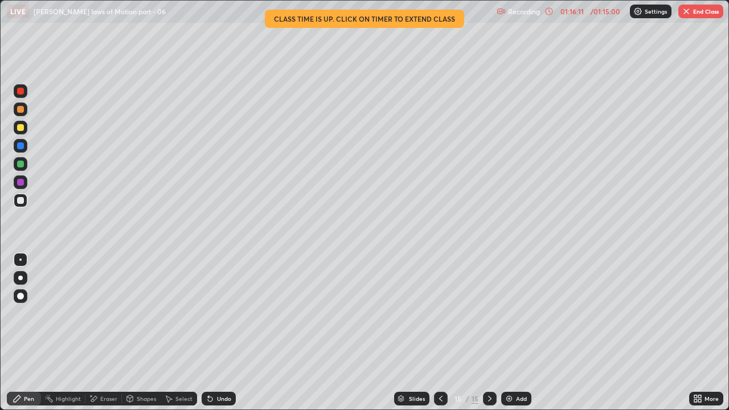
click at [113, 313] on div "Eraser" at bounding box center [108, 399] width 17 height 6
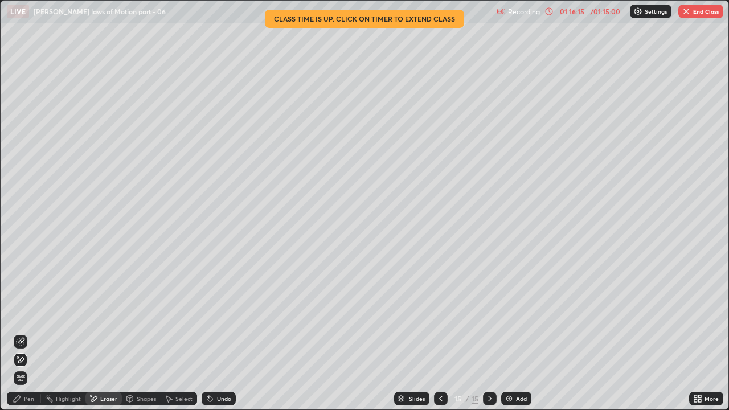
click at [30, 313] on div "Pen" at bounding box center [29, 399] width 10 height 6
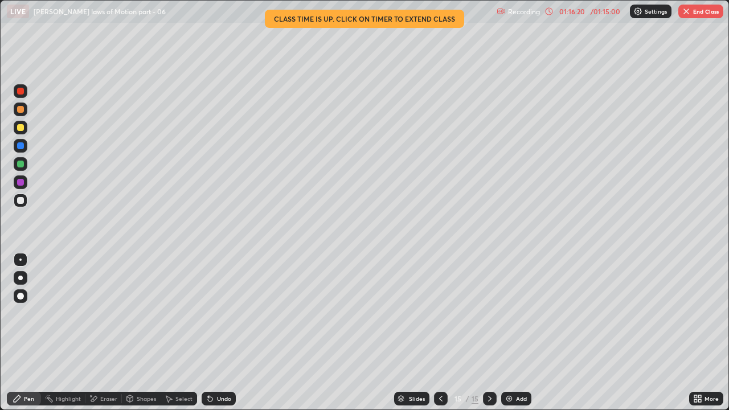
click at [221, 313] on div "Undo" at bounding box center [224, 399] width 14 height 6
click at [112, 313] on div "Eraser" at bounding box center [108, 399] width 17 height 6
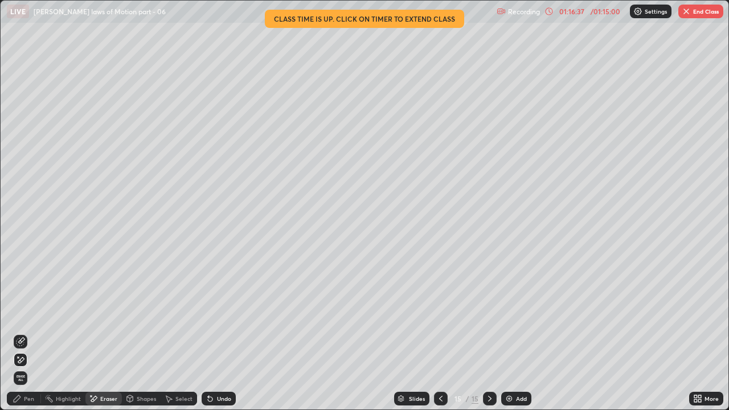
click at [33, 313] on div "Pen" at bounding box center [29, 399] width 10 height 6
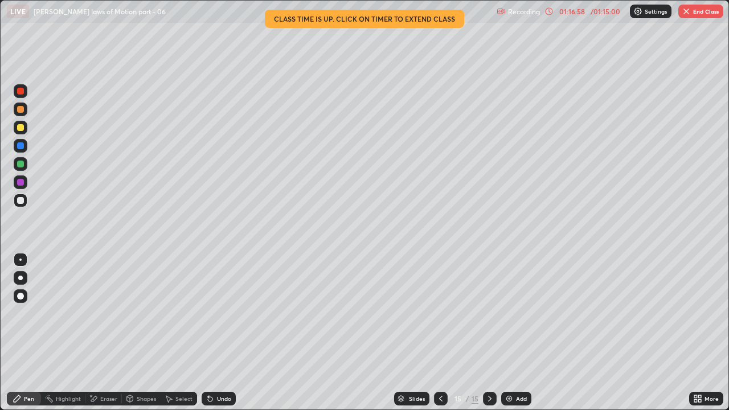
click at [215, 313] on div "Undo" at bounding box center [218, 399] width 34 height 14
click at [214, 313] on div "Undo" at bounding box center [218, 399] width 34 height 14
click at [221, 313] on div "Undo" at bounding box center [224, 399] width 14 height 6
click at [220, 313] on div "Undo" at bounding box center [218, 399] width 34 height 14
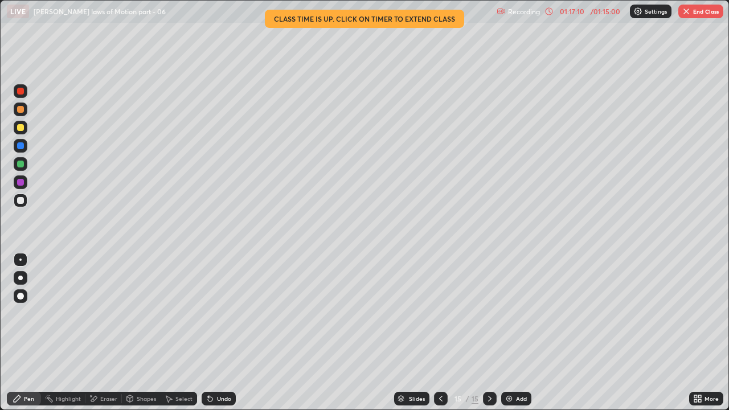
click at [217, 313] on div "Undo" at bounding box center [224, 399] width 14 height 6
click at [112, 313] on div "Eraser" at bounding box center [103, 399] width 36 height 14
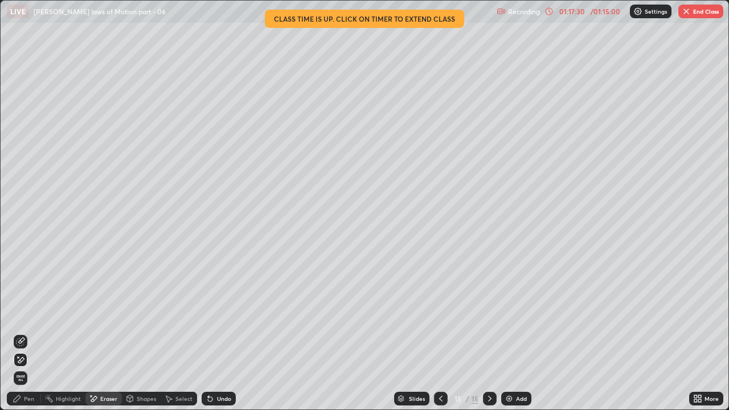
click at [27, 313] on div "Pen" at bounding box center [29, 399] width 10 height 6
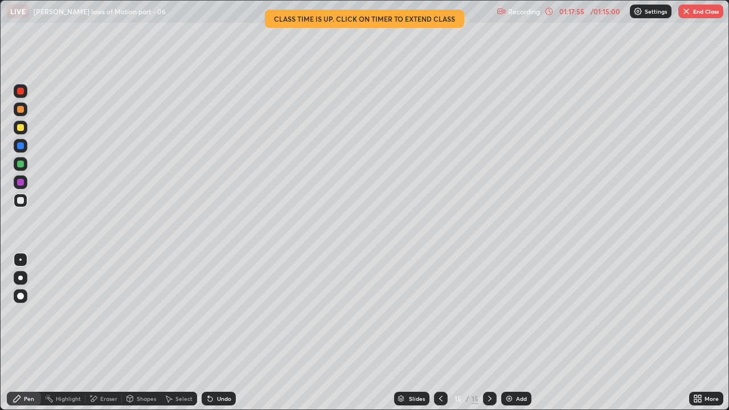
click at [110, 313] on div "Eraser" at bounding box center [108, 399] width 17 height 6
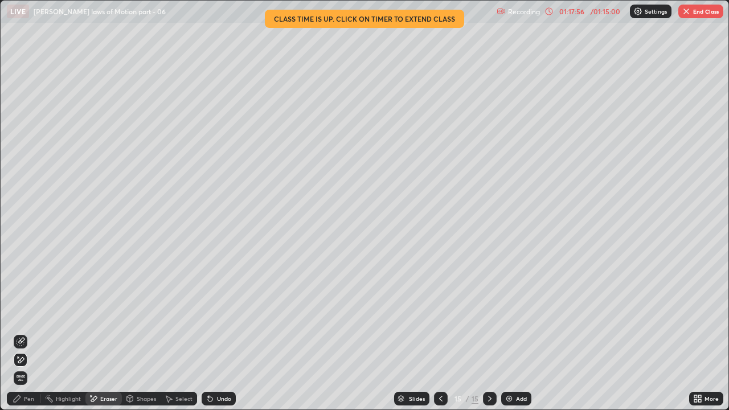
click at [22, 313] on icon at bounding box center [20, 341] width 9 height 9
click at [31, 313] on div "Pen" at bounding box center [29, 399] width 10 height 6
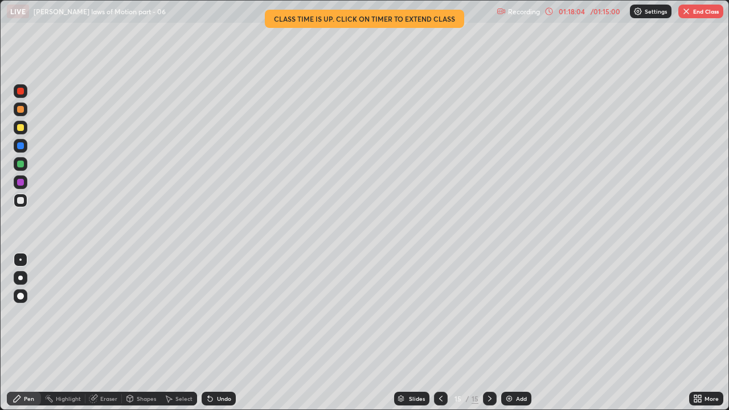
click at [110, 313] on div "Eraser" at bounding box center [108, 399] width 17 height 6
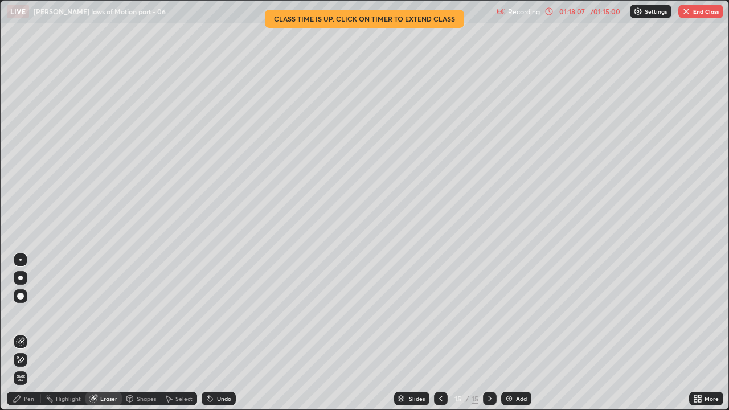
click at [38, 313] on div "Pen" at bounding box center [24, 399] width 34 height 14
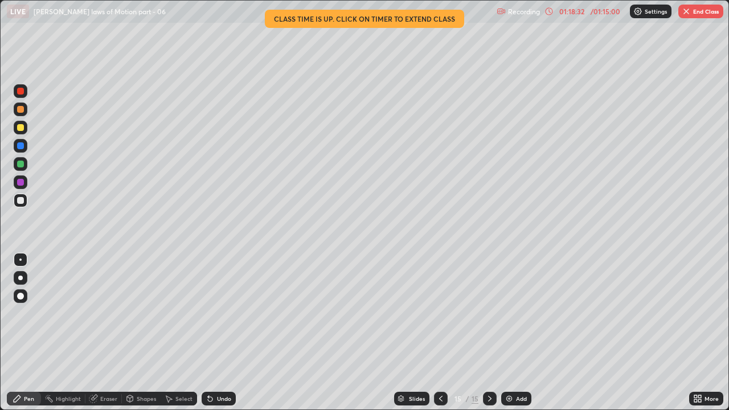
click at [22, 163] on div at bounding box center [20, 164] width 7 height 7
click at [705, 13] on button "End Class" at bounding box center [700, 12] width 45 height 14
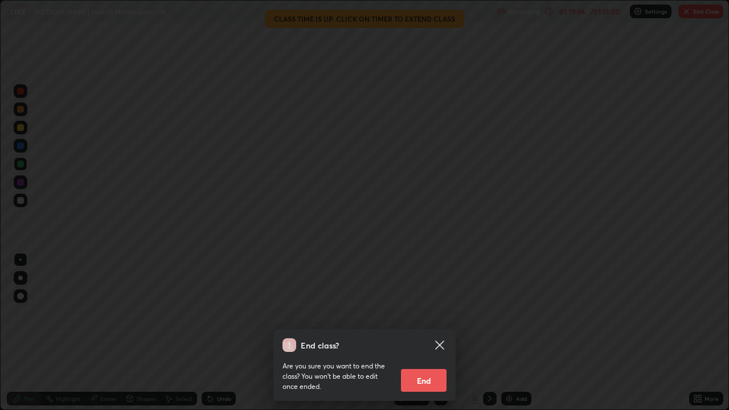
click at [429, 313] on button "End" at bounding box center [424, 380] width 46 height 23
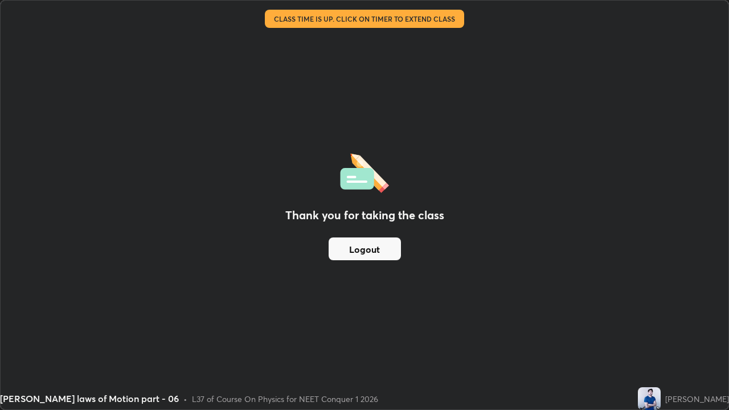
click at [371, 252] on button "Logout" at bounding box center [364, 248] width 72 height 23
click at [363, 254] on button "Logout" at bounding box center [364, 248] width 72 height 23
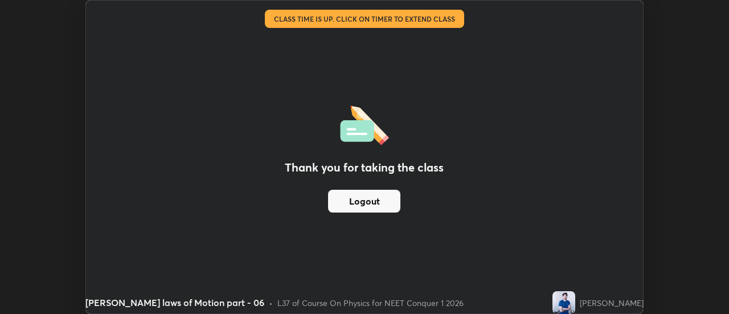
scroll to position [56605, 56190]
